Goal: Navigation & Orientation: Go to known website

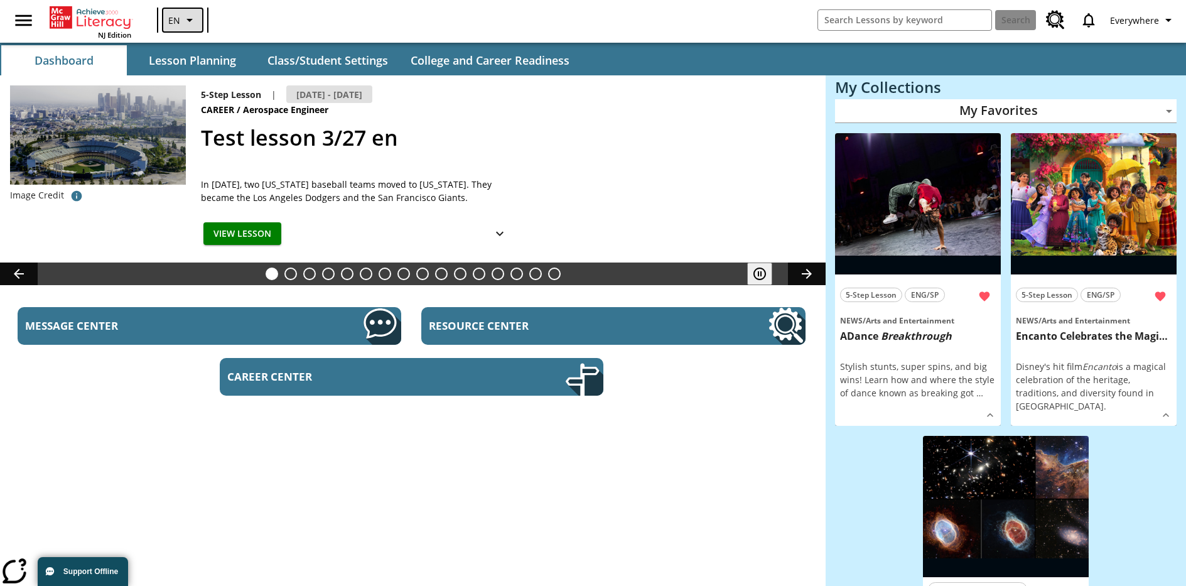
click at [182, 20] on icon "Language: EN, Select a language" at bounding box center [189, 20] width 15 height 15
